Goal: Obtain resource: Download file/media

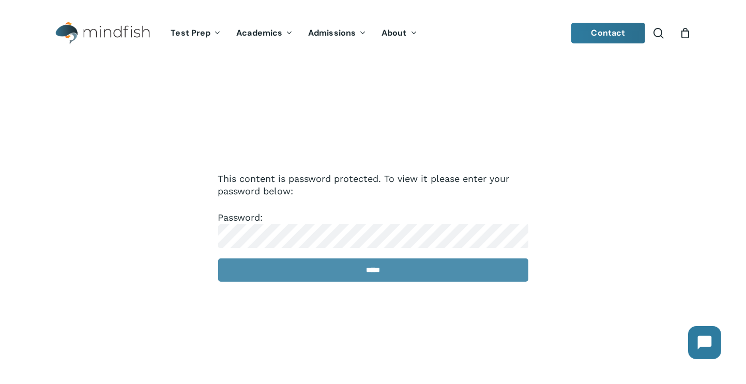
click at [396, 275] on input "*****" at bounding box center [373, 270] width 310 height 23
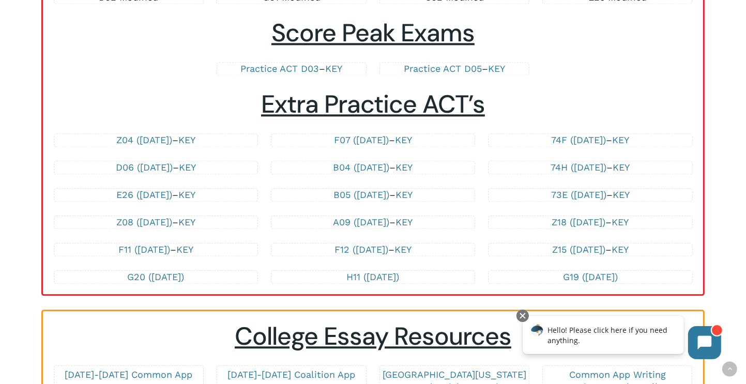
scroll to position [2176, 0]
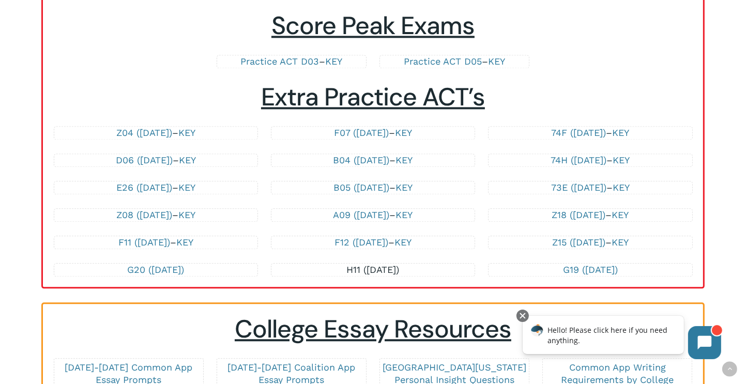
click at [348, 264] on link "H11 ([DATE])" at bounding box center [373, 269] width 53 height 11
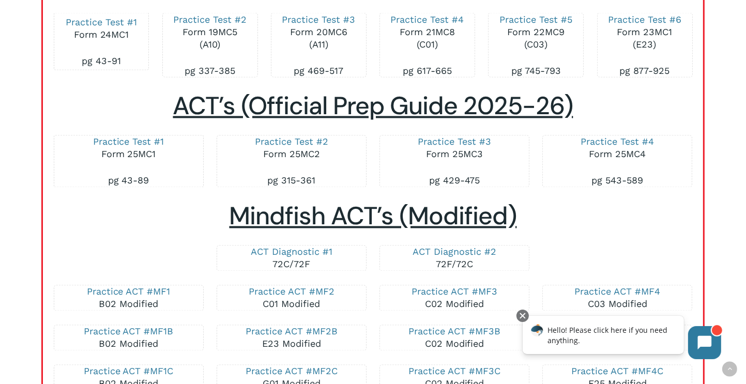
scroll to position [1785, 0]
